Goal: Transaction & Acquisition: Book appointment/travel/reservation

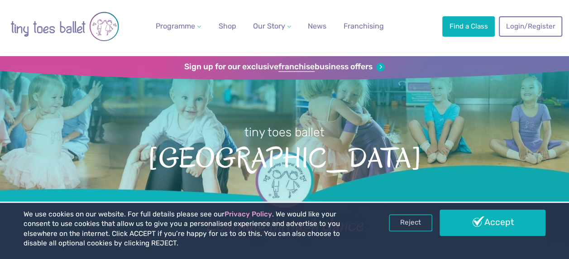
scroll to position [17, 0]
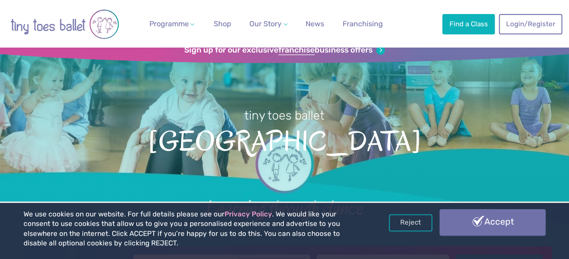
click at [474, 229] on link "Accept" at bounding box center [492, 222] width 106 height 26
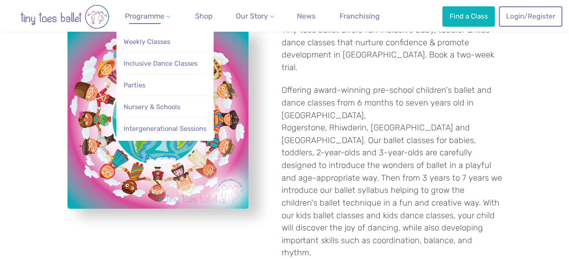
scroll to position [300, 0]
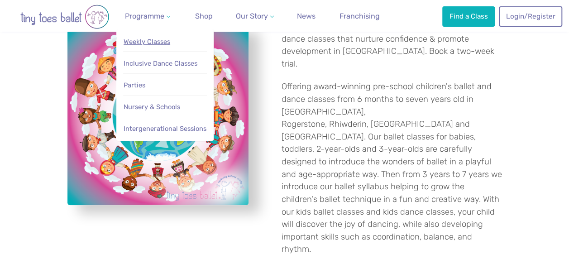
click at [155, 45] on span "Weekly Classes" at bounding box center [147, 42] width 47 height 8
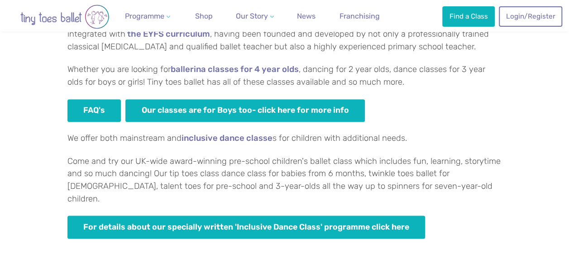
scroll to position [602, 0]
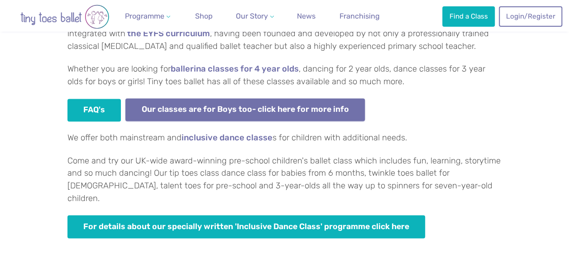
click at [199, 114] on link "Our classes are for Boys too- click here for more info" at bounding box center [244, 109] width 239 height 23
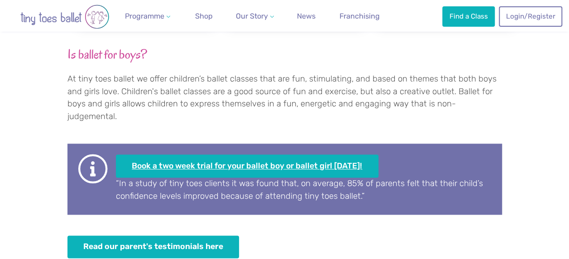
scroll to position [528, 0]
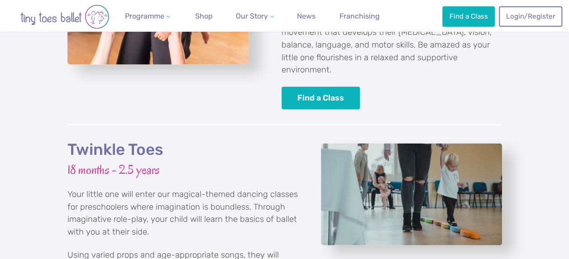
scroll to position [952, 0]
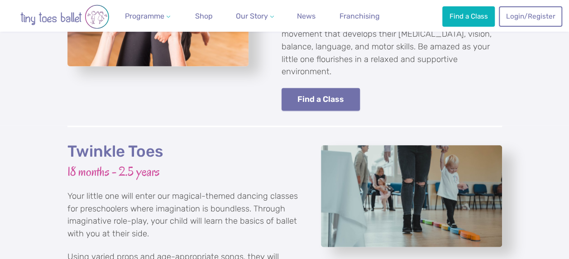
click at [294, 91] on link "Find a Class" at bounding box center [320, 99] width 79 height 23
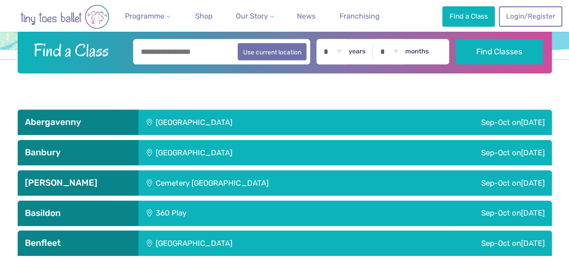
scroll to position [86, 0]
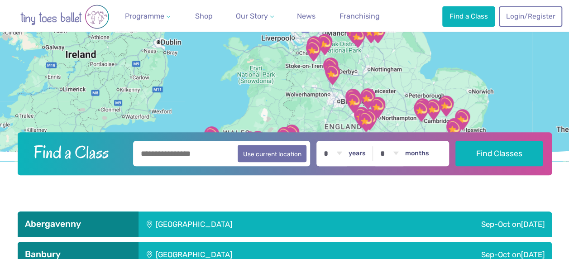
click at [225, 144] on input "text" at bounding box center [221, 153] width 177 height 25
type input "********"
click at [340, 153] on select "* * * * * * * * * * ** ** **" at bounding box center [333, 153] width 28 height 25
select select "*"
click at [324, 141] on select "* * * * * * * * * * ** ** **" at bounding box center [333, 153] width 28 height 25
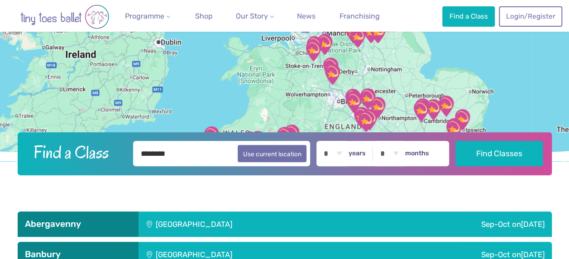
click at [391, 154] on select "* * * * * * * * * * ** **" at bounding box center [389, 153] width 28 height 25
select select "*"
click at [381, 141] on select "* * * * * * * * * * ** **" at bounding box center [389, 153] width 28 height 25
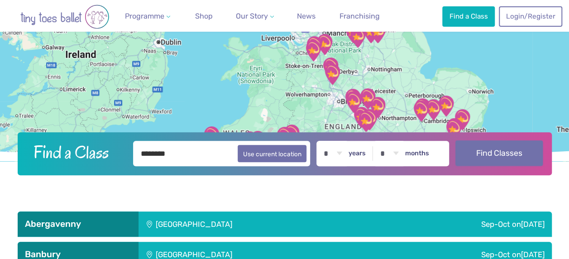
click at [495, 151] on button "Find Classes" at bounding box center [498, 152] width 87 height 25
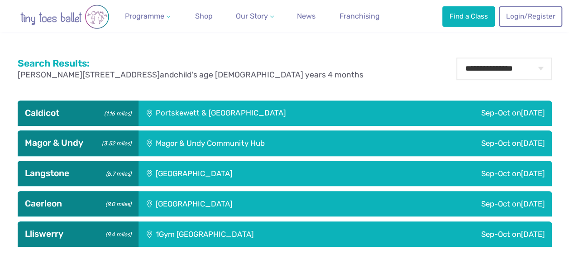
scroll to position [243, 0]
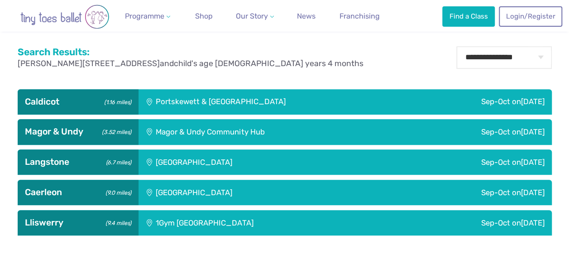
click at [358, 136] on div "Magor & Undy Community Hub" at bounding box center [268, 131] width 261 height 25
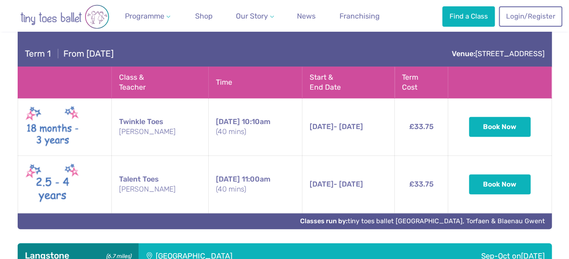
scroll to position [362, 0]
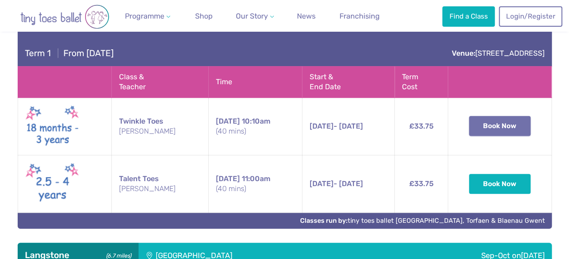
click at [491, 132] on button "Book Now" at bounding box center [500, 126] width 62 height 20
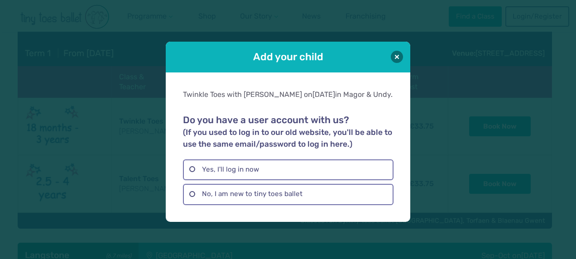
click at [403, 57] on div "Add your child" at bounding box center [288, 57] width 244 height 31
click at [400, 56] on button at bounding box center [397, 56] width 12 height 12
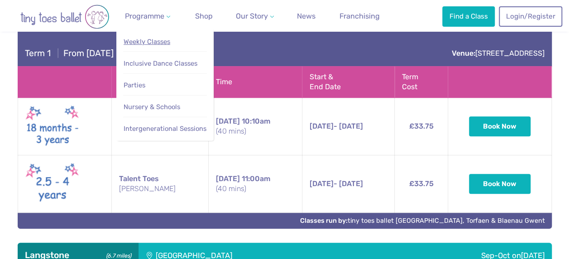
click at [147, 48] on link "Weekly Classes" at bounding box center [165, 41] width 84 height 17
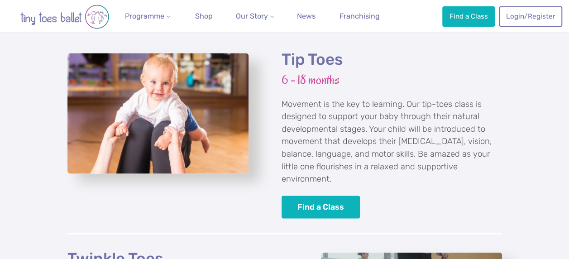
scroll to position [842, 0]
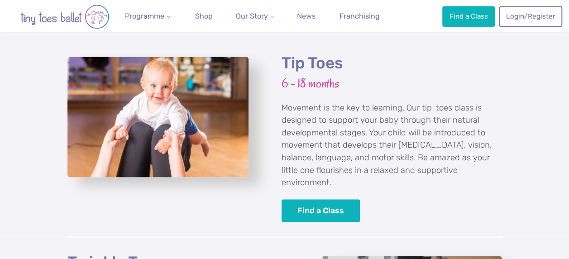
click at [215, 81] on img "View full-size image" at bounding box center [157, 117] width 181 height 121
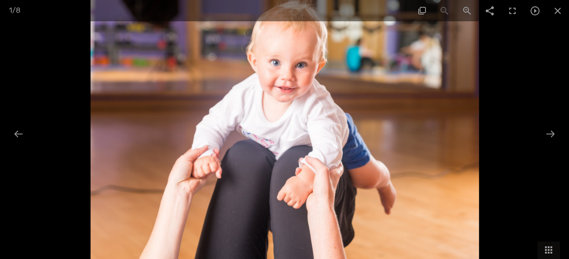
click at [500, 66] on div at bounding box center [284, 129] width 569 height 259
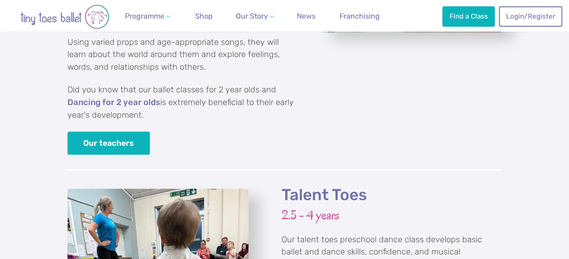
scroll to position [1142, 0]
